Goal: Book appointment/travel/reservation

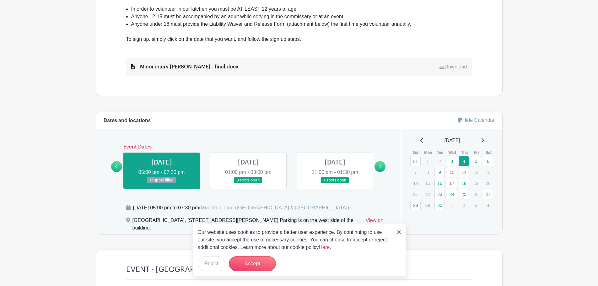
scroll to position [314, 0]
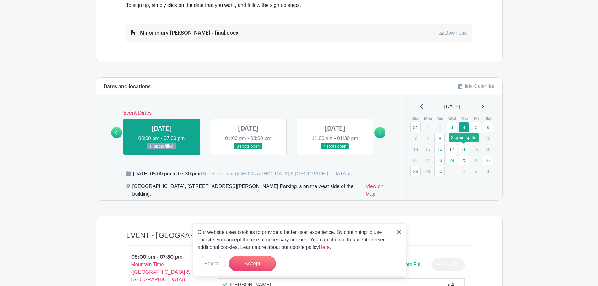
click at [463, 146] on link "18" at bounding box center [464, 149] width 10 height 10
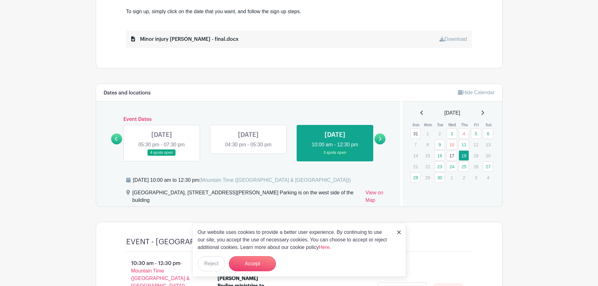
scroll to position [222, 0]
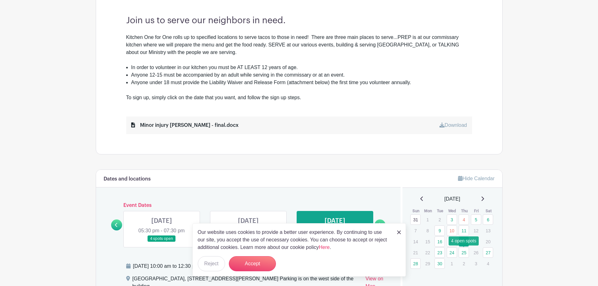
click at [465, 252] on link "25" at bounding box center [464, 252] width 10 height 10
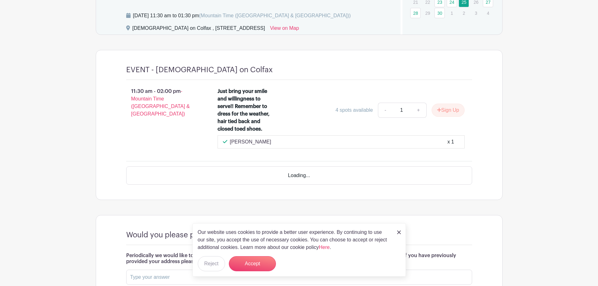
scroll to position [473, 0]
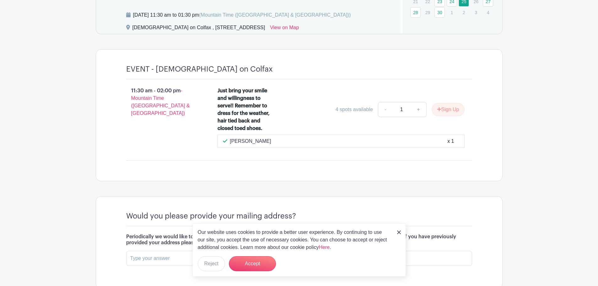
click at [400, 230] on link at bounding box center [399, 232] width 4 height 8
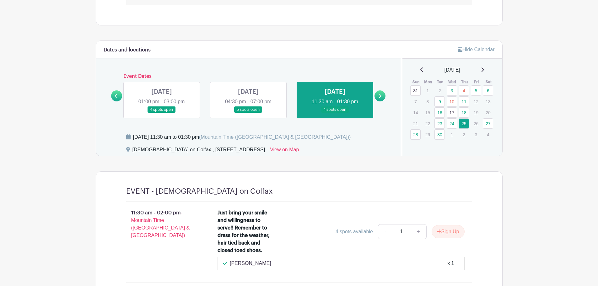
scroll to position [347, 0]
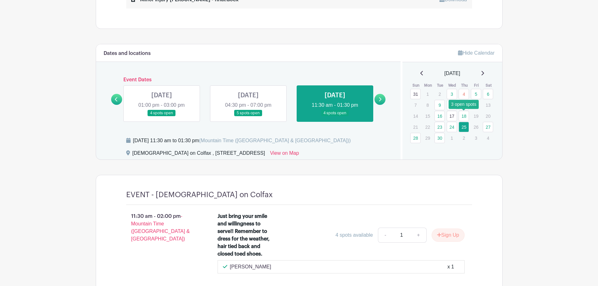
click at [461, 118] on link "18" at bounding box center [464, 116] width 10 height 10
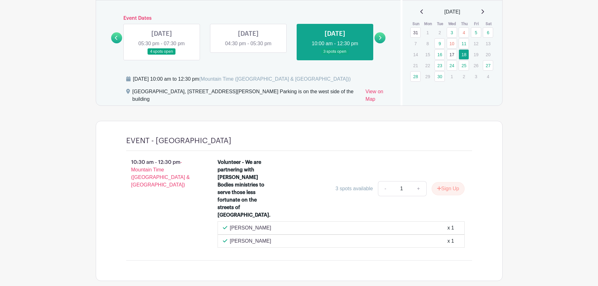
scroll to position [347, 0]
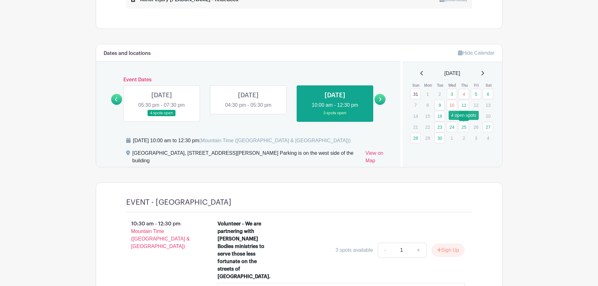
click at [462, 129] on link "25" at bounding box center [464, 127] width 10 height 10
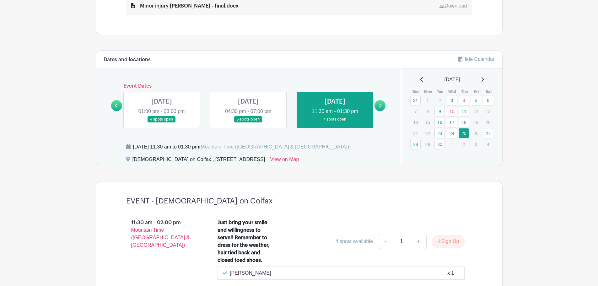
scroll to position [316, 0]
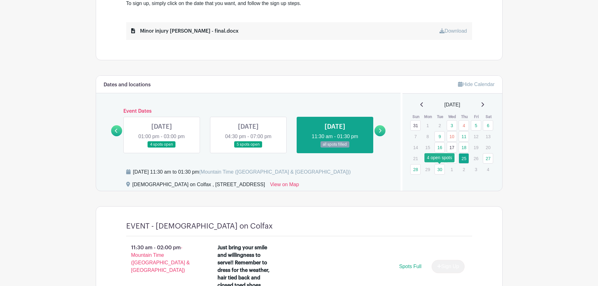
click at [440, 171] on link "30" at bounding box center [439, 169] width 10 height 10
